Goal: Find specific page/section: Find specific page/section

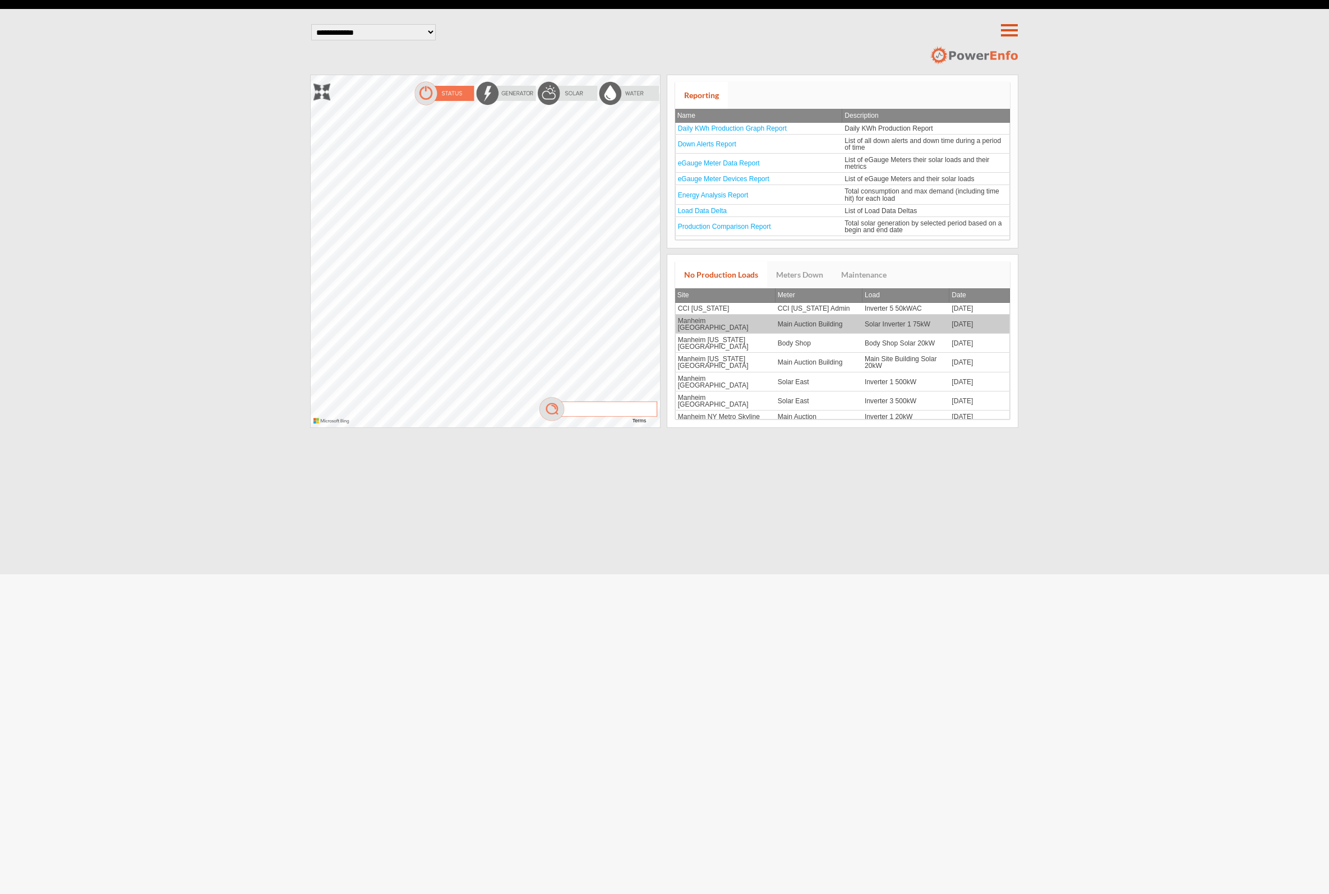
click at [708, 321] on td "Manheim [GEOGRAPHIC_DATA]" at bounding box center [725, 324] width 100 height 19
click at [786, 320] on td "Main Auction Building" at bounding box center [819, 324] width 87 height 19
click at [734, 319] on td "Manheim [GEOGRAPHIC_DATA]" at bounding box center [725, 324] width 100 height 19
click at [736, 321] on td "Manheim [GEOGRAPHIC_DATA]" at bounding box center [725, 324] width 100 height 19
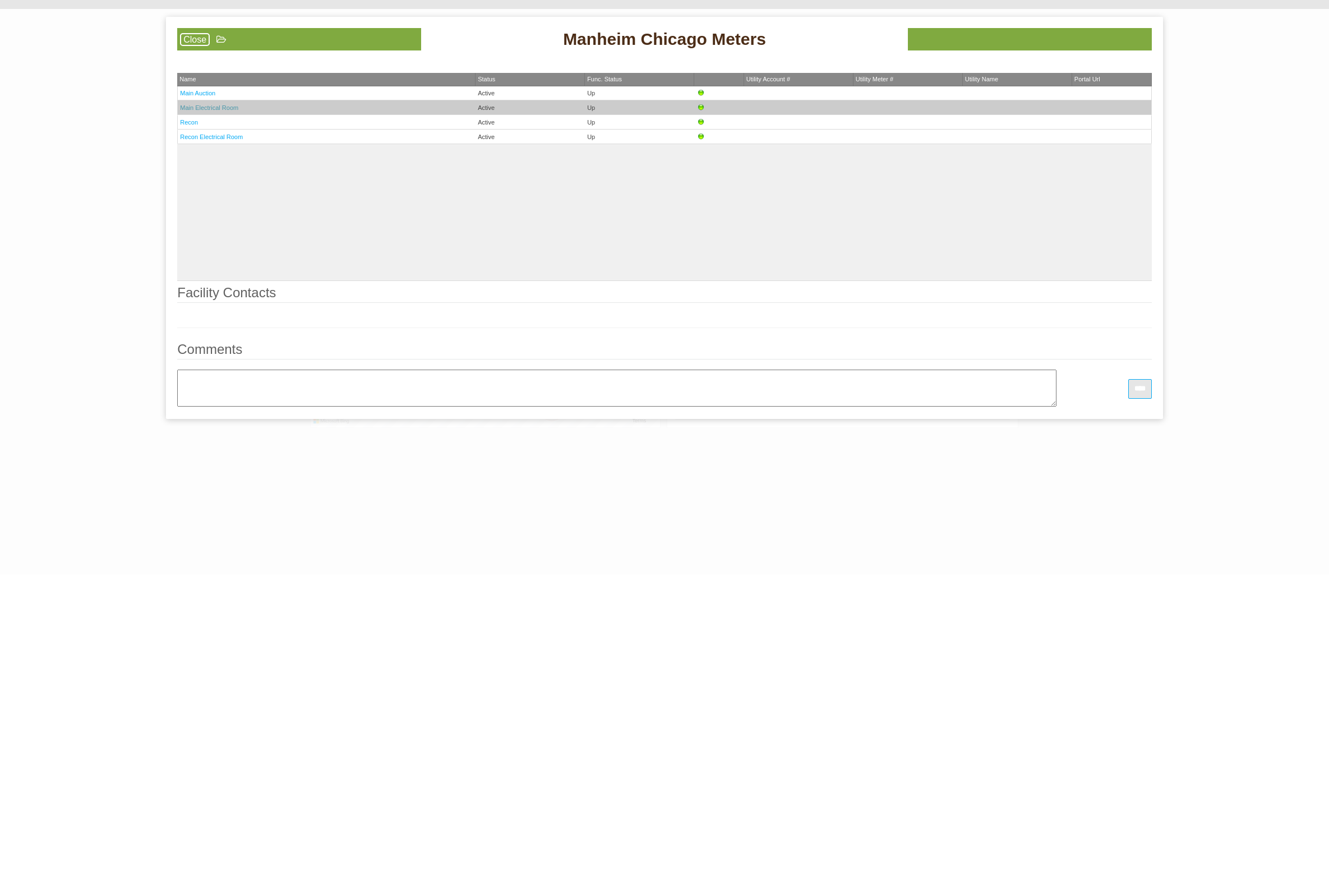
click at [211, 105] on link "Main Electrical Room" at bounding box center [209, 107] width 58 height 7
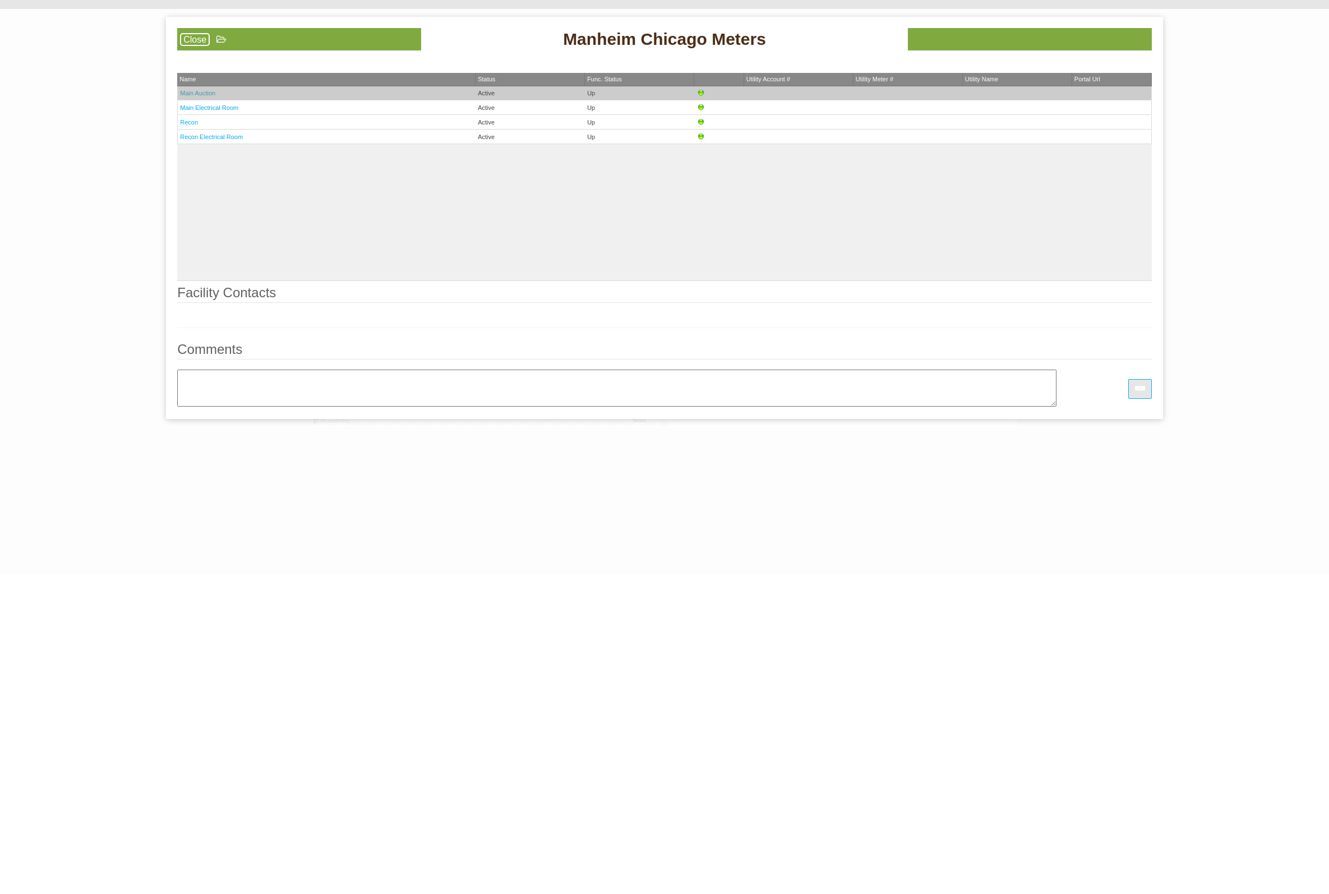
click at [204, 95] on link "Main Auction" at bounding box center [197, 93] width 35 height 7
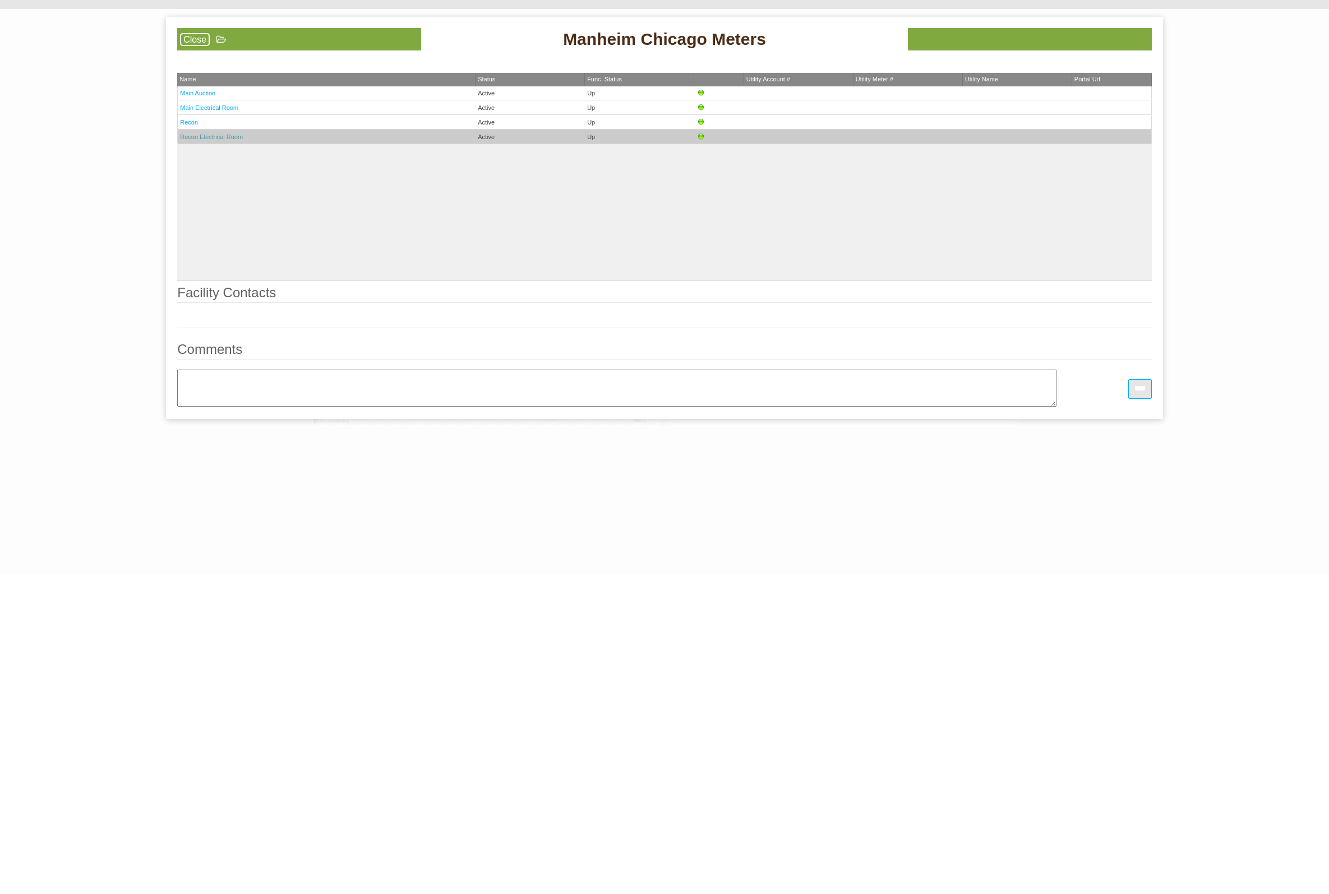
click at [196, 139] on link "Recon Electrical Room" at bounding box center [211, 136] width 63 height 7
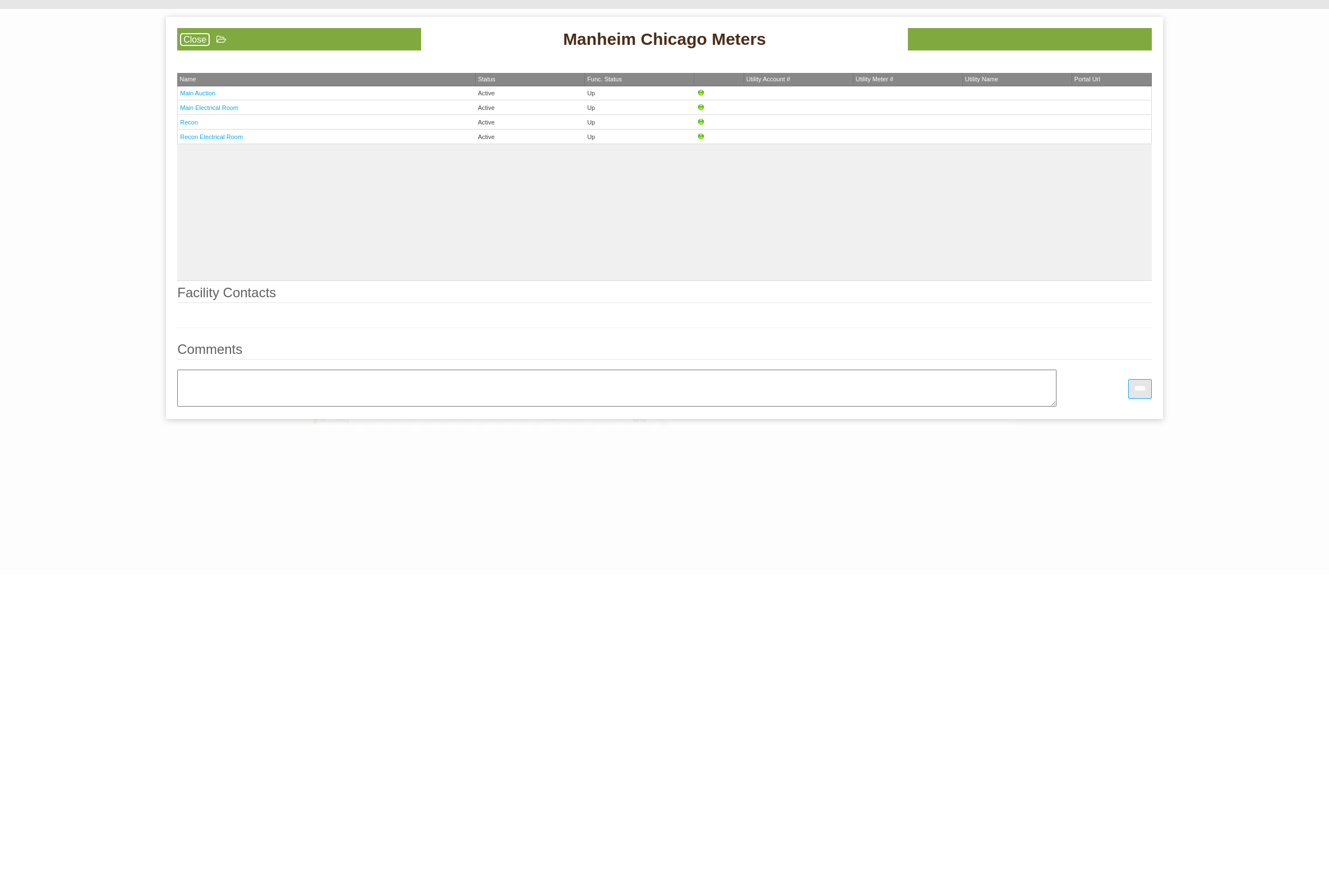
click at [192, 40] on link "Close" at bounding box center [195, 39] width 30 height 13
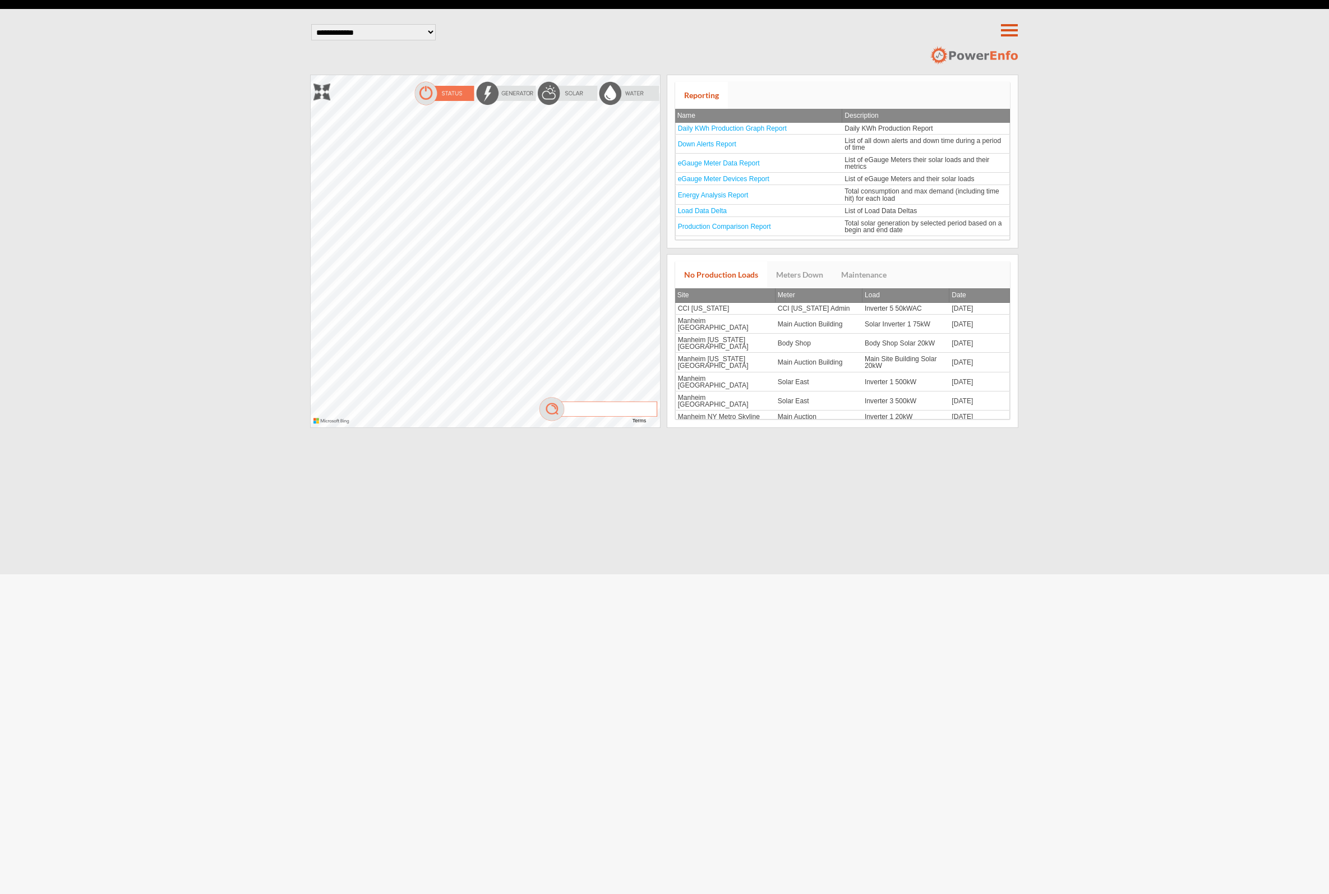
click at [366, 27] on select "**********" at bounding box center [373, 32] width 125 height 16
select select "*"
click at [311, 24] on select "**********" at bounding box center [373, 32] width 125 height 16
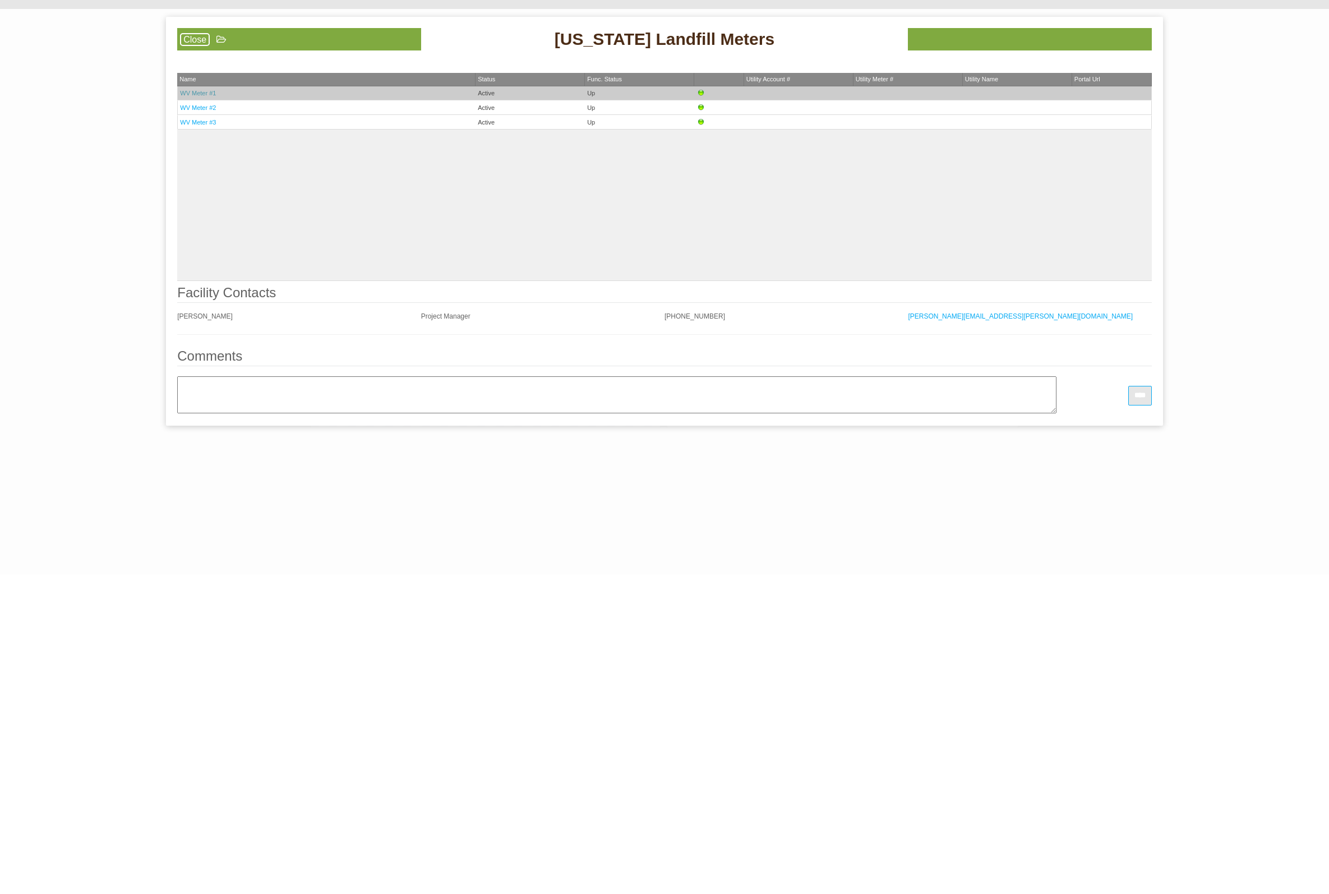
click at [200, 94] on link "WV Meter #1" at bounding box center [198, 93] width 36 height 7
